Goal: Information Seeking & Learning: Learn about a topic

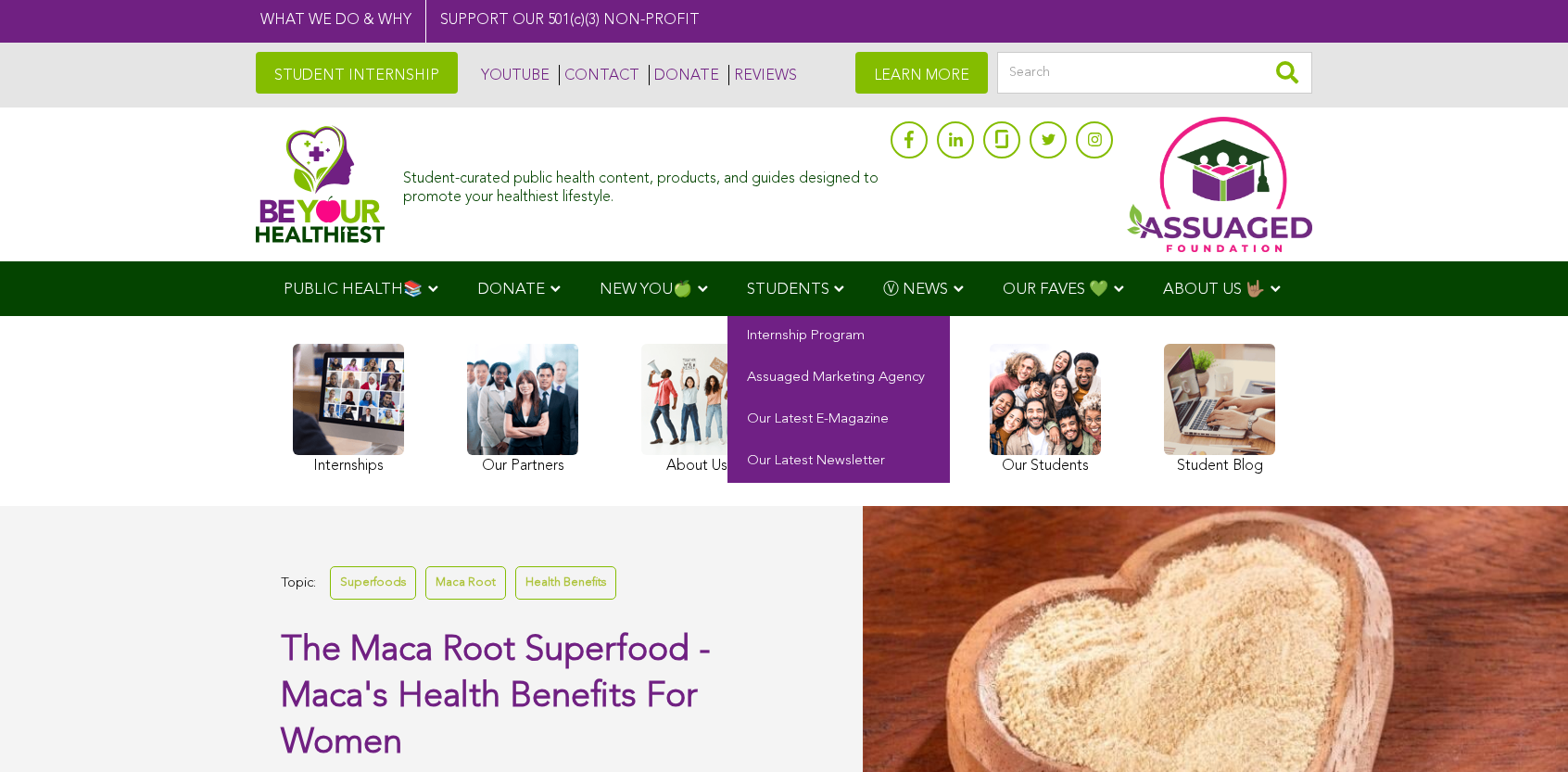
click at [747, 286] on span "STUDENTS" at bounding box center [788, 290] width 83 height 16
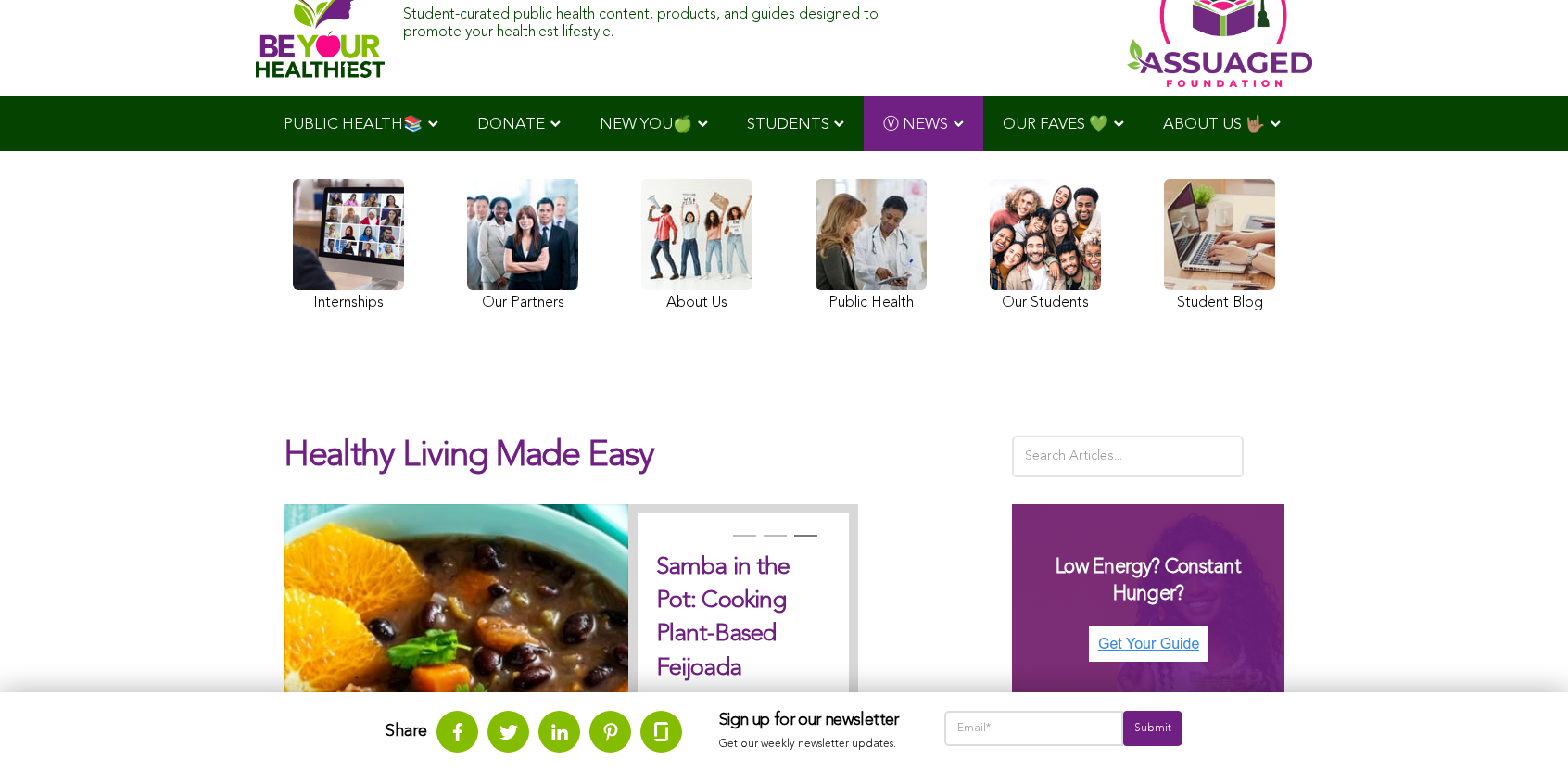
scroll to position [107, 0]
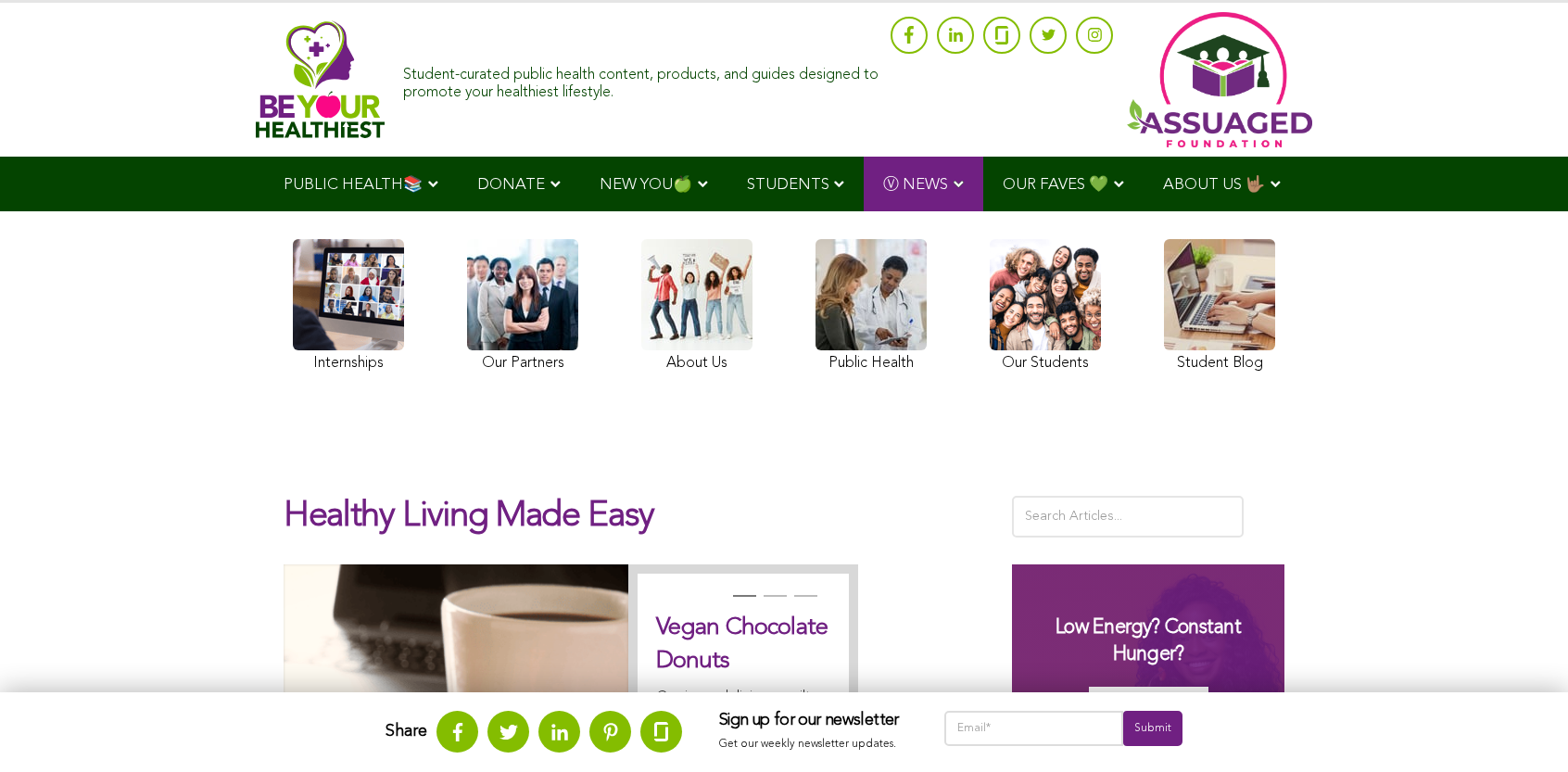
click at [696, 212] on ul "PUBLIC HEALTH📚 YouTube Our Rap Song Immunity Precautions DONATE via Venmo via P…" at bounding box center [784, 184] width 1040 height 55
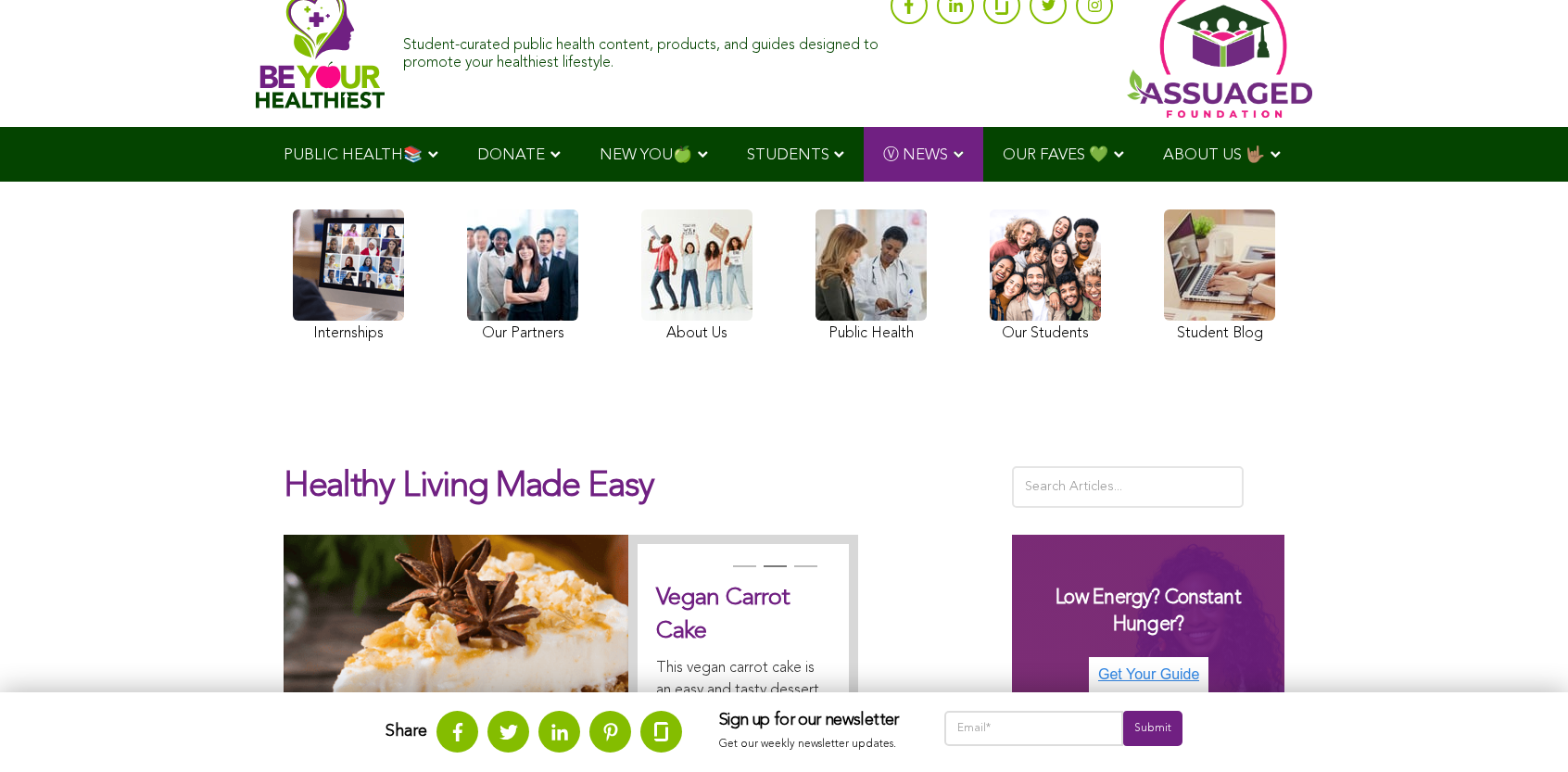
scroll to position [31, 0]
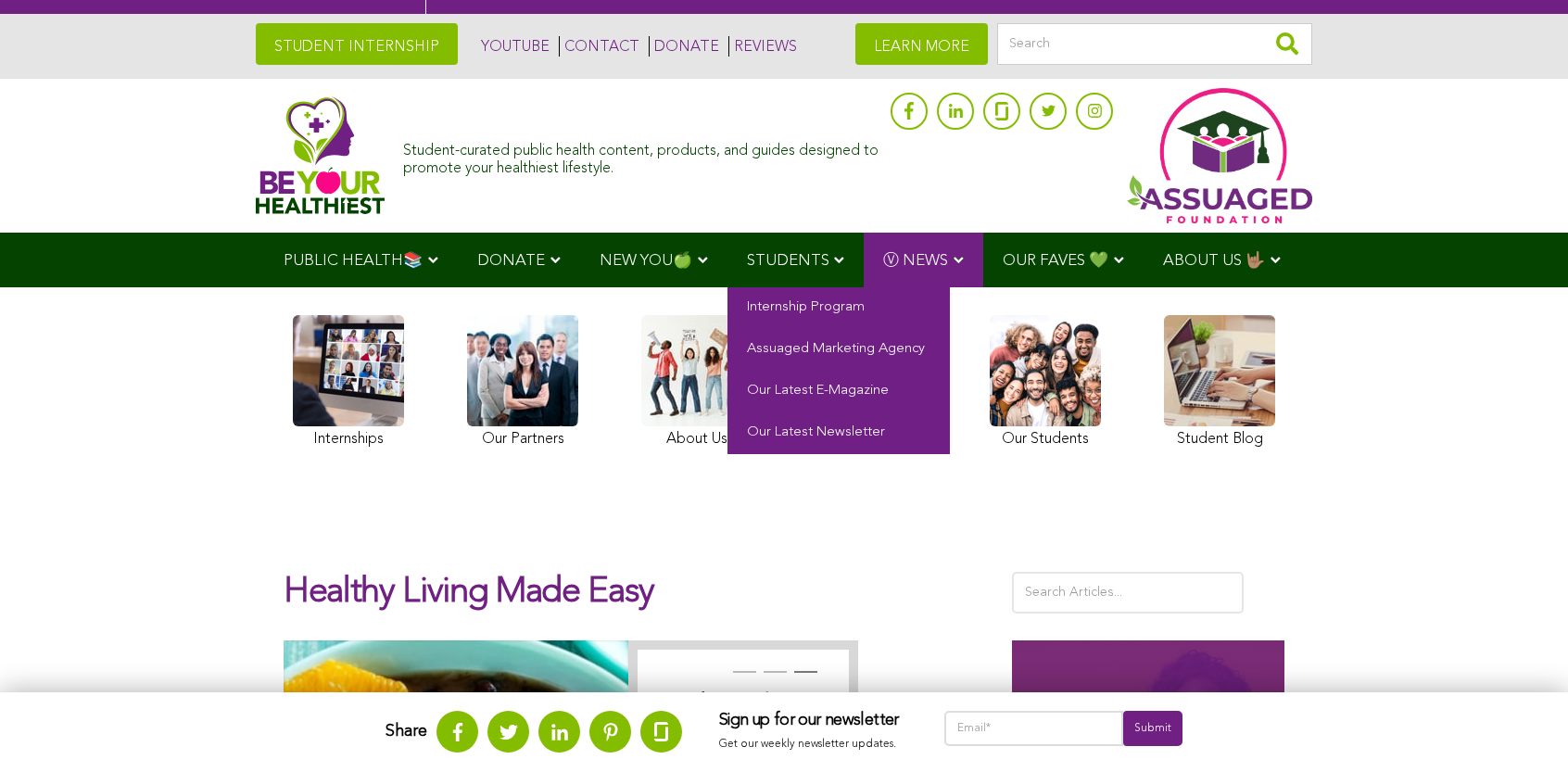
click at [747, 256] on span "STUDENTS" at bounding box center [788, 261] width 83 height 16
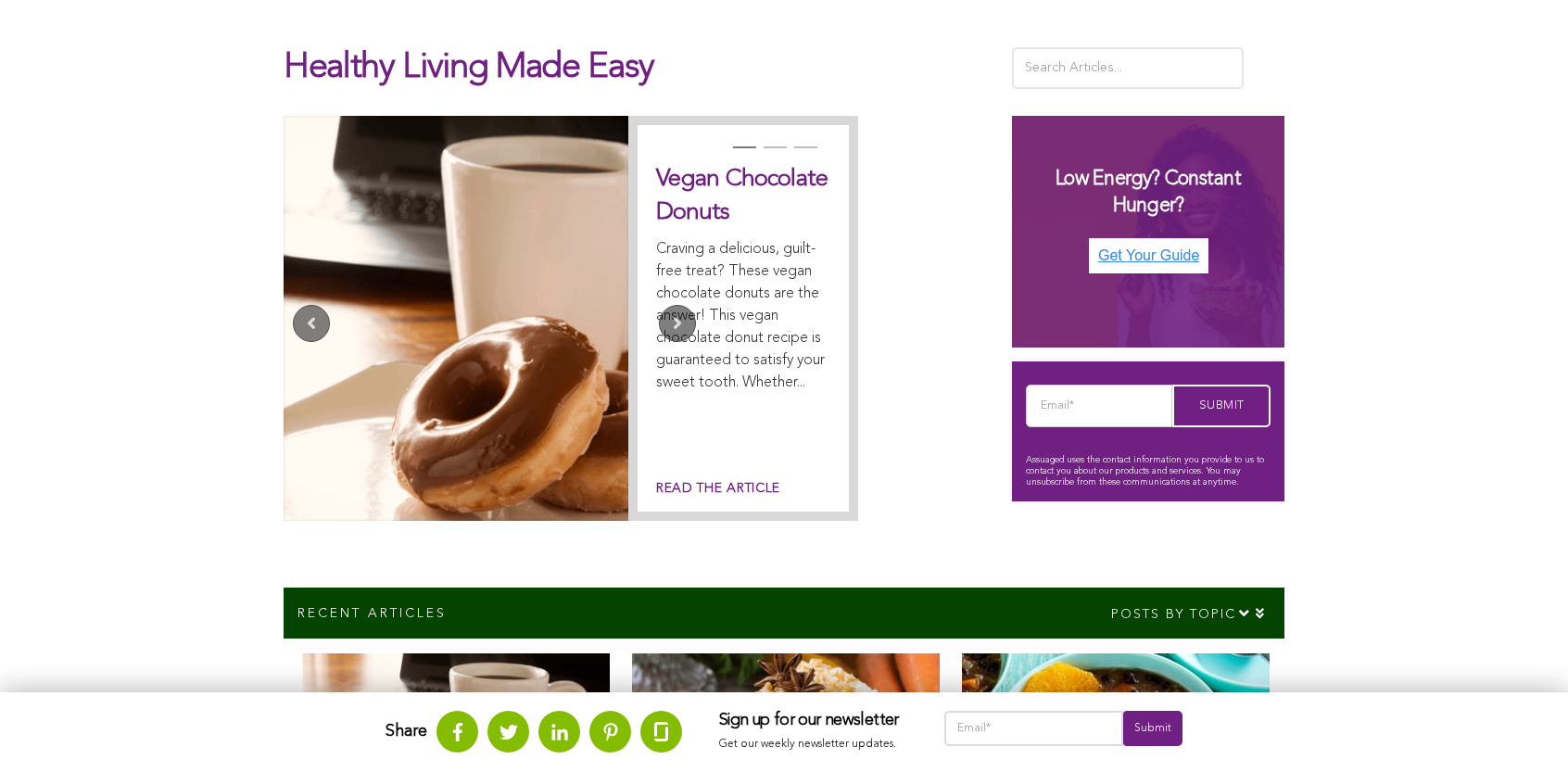
scroll to position [472, 0]
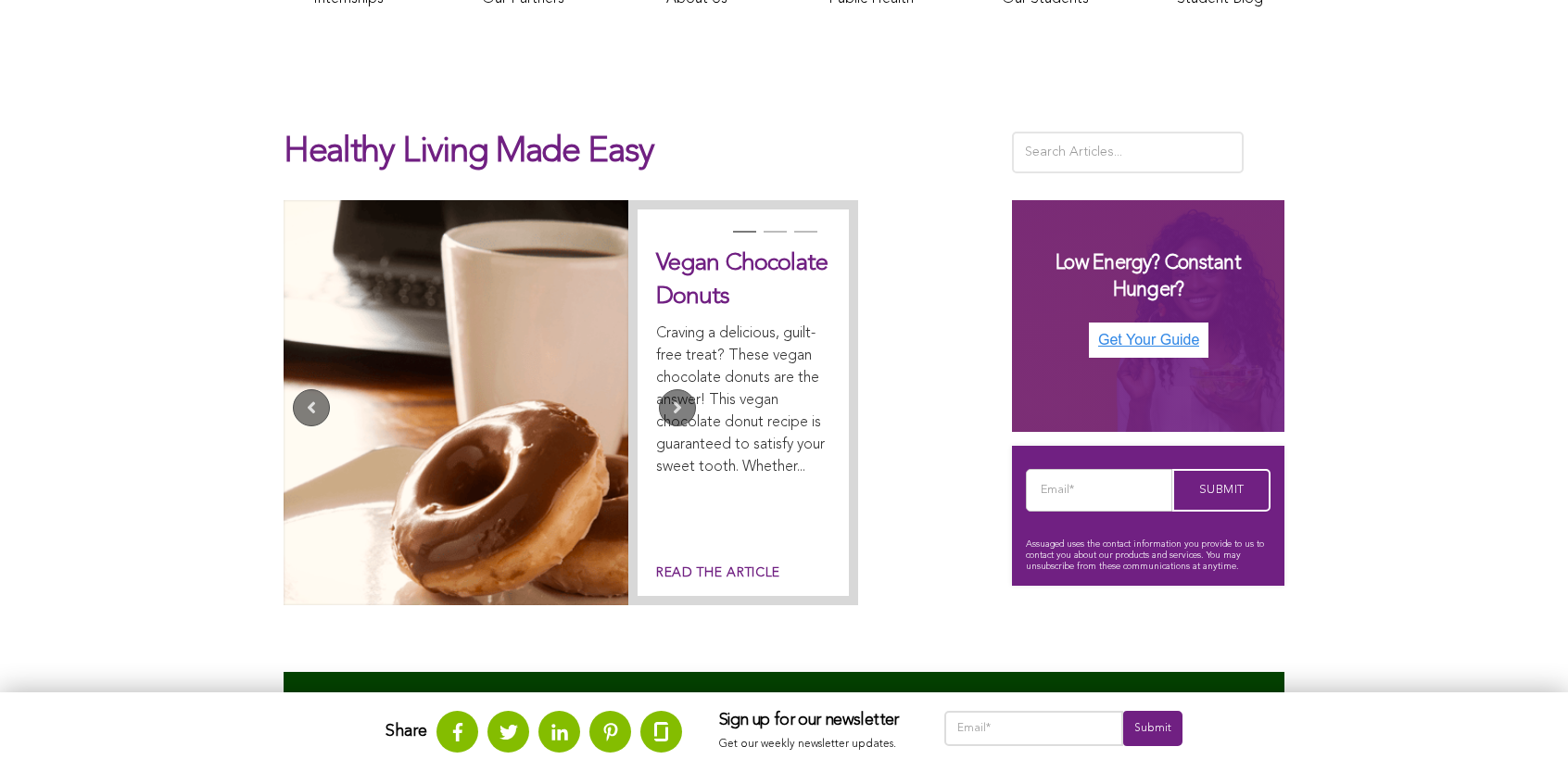
click at [323, 324] on link at bounding box center [456, 403] width 345 height 405
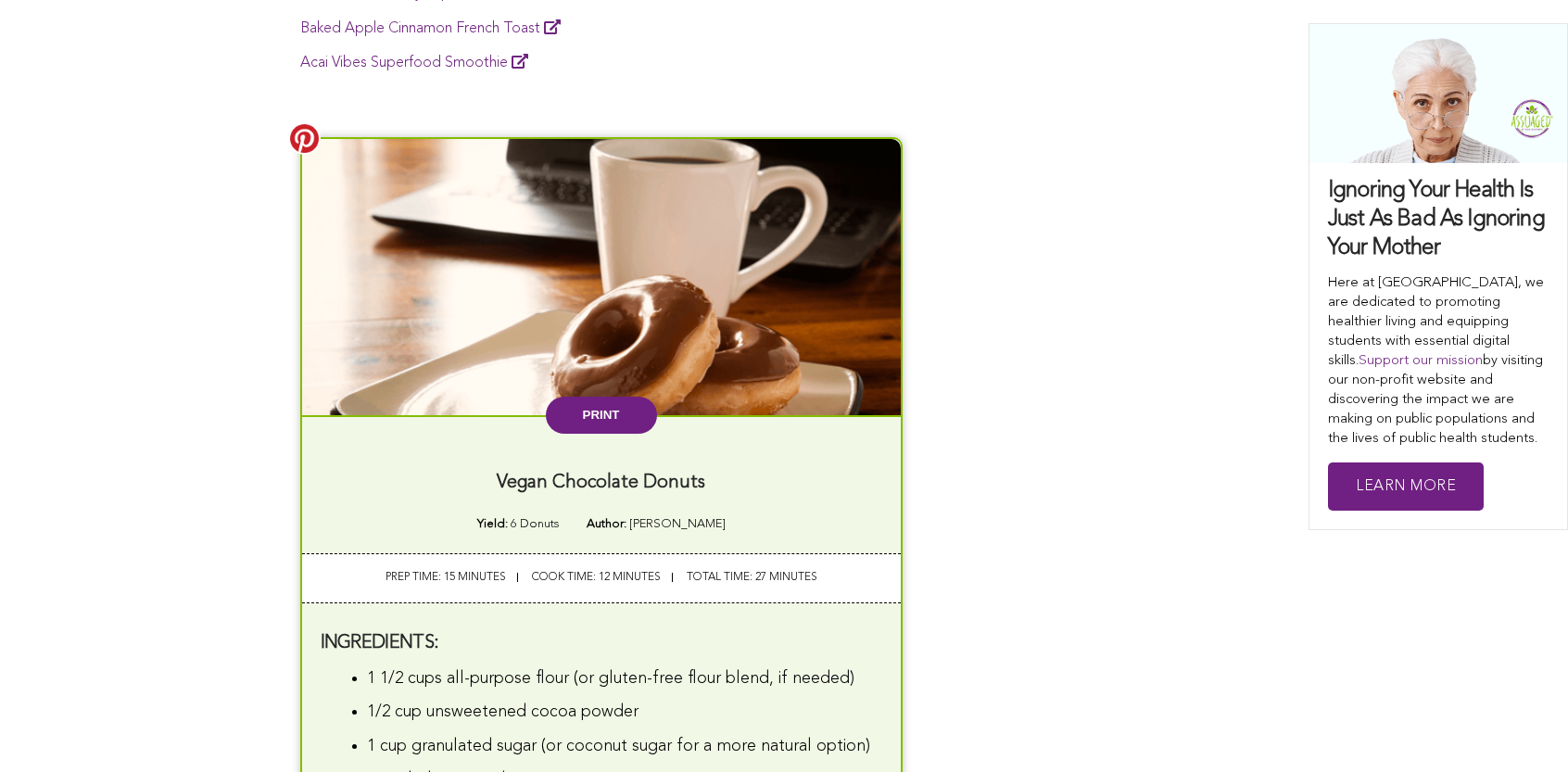
scroll to position [1970, 0]
